Goal: Transaction & Acquisition: Book appointment/travel/reservation

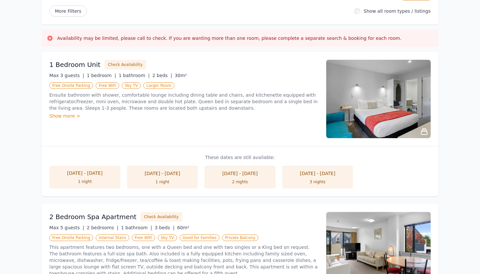
scroll to position [72, 0]
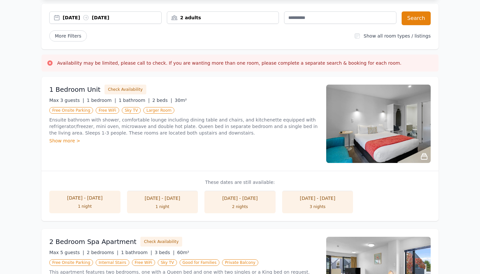
click at [76, 91] on h3 "1 Bedroom Unit" at bounding box center [74, 89] width 51 height 9
click at [126, 90] on button "Check Availability" at bounding box center [126, 90] width 42 height 10
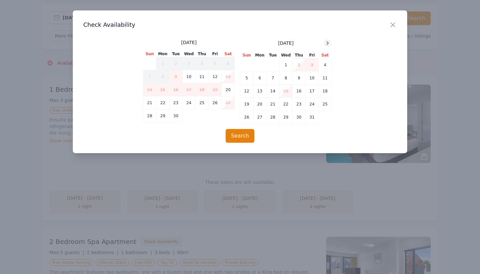
click at [328, 43] on icon at bounding box center [328, 43] width 2 height 3
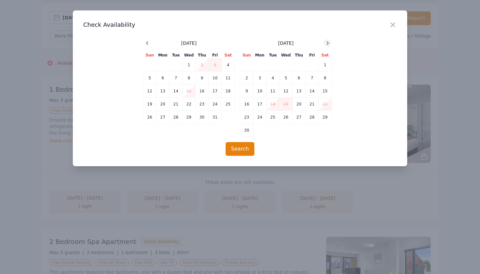
click at [327, 42] on icon at bounding box center [327, 43] width 5 height 5
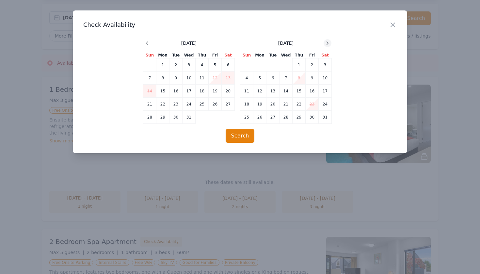
click at [327, 42] on icon at bounding box center [327, 43] width 5 height 5
click at [214, 120] on td "30" at bounding box center [215, 117] width 13 height 13
click at [246, 65] on td "1" at bounding box center [247, 65] width 13 height 13
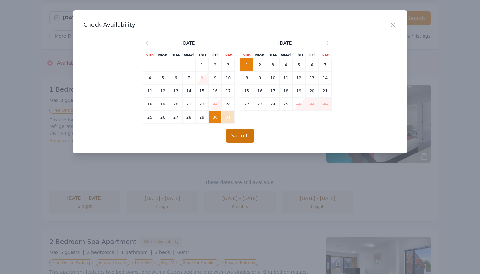
click at [246, 133] on button "Search" at bounding box center [240, 136] width 29 height 14
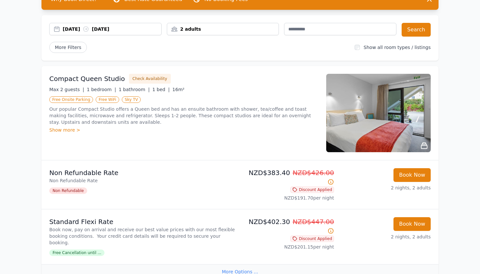
scroll to position [64, 0]
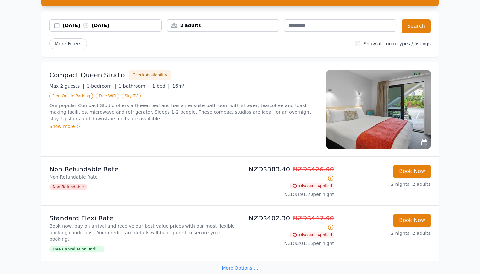
click at [60, 223] on p "Book now, pay on arrival and receive our best value prices with our most flexib…" at bounding box center [143, 233] width 188 height 20
click at [237, 227] on p "Book now, pay on arrival and receive our best value prices with our most flexib…" at bounding box center [143, 233] width 188 height 20
click at [243, 261] on div "More Options ..." at bounding box center [240, 268] width 397 height 15
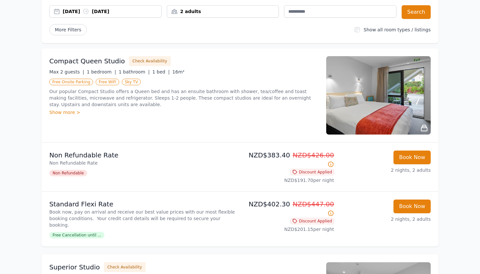
scroll to position [84, 0]
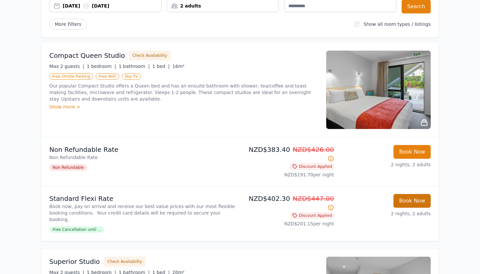
click at [408, 194] on button "Book Now" at bounding box center [412, 201] width 37 height 14
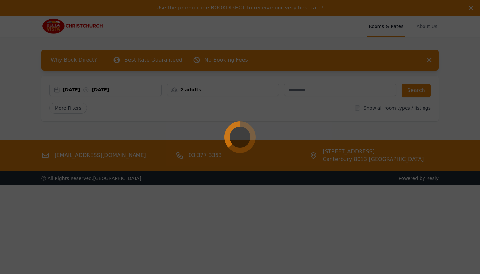
select select "**"
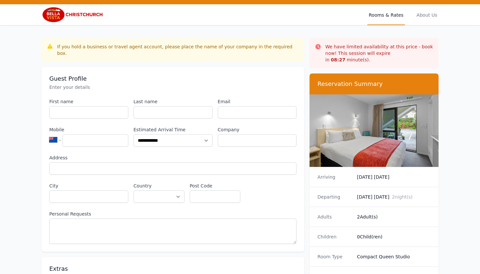
scroll to position [12, 0]
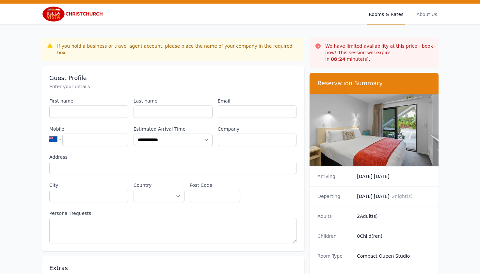
click at [107, 112] on div "**********" at bounding box center [172, 171] width 247 height 146
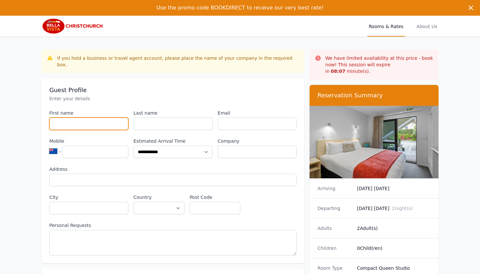
scroll to position [0, 0]
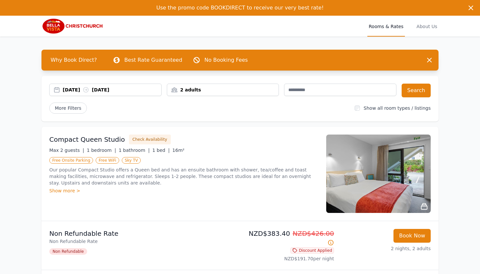
click at [79, 88] on div "[DATE] [DATE]" at bounding box center [112, 90] width 99 height 7
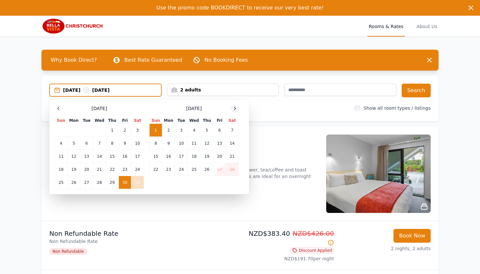
click at [234, 110] on icon at bounding box center [234, 108] width 5 height 5
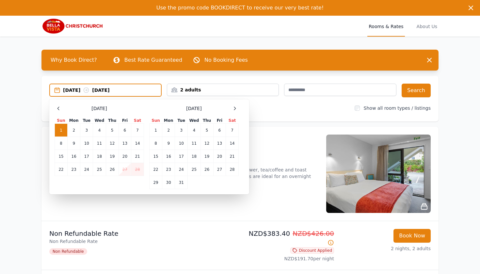
click at [126, 168] on td "27" at bounding box center [125, 169] width 12 height 13
